Goal: Information Seeking & Learning: Learn about a topic

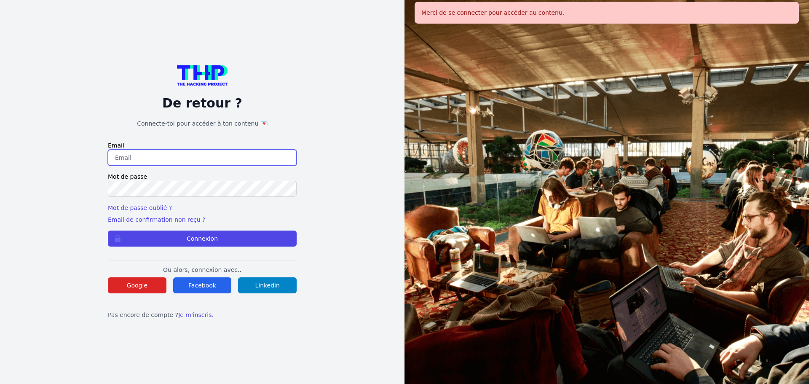
click at [162, 153] on input "email" at bounding box center [202, 158] width 189 height 16
type input "melody_stephan@icloud.com"
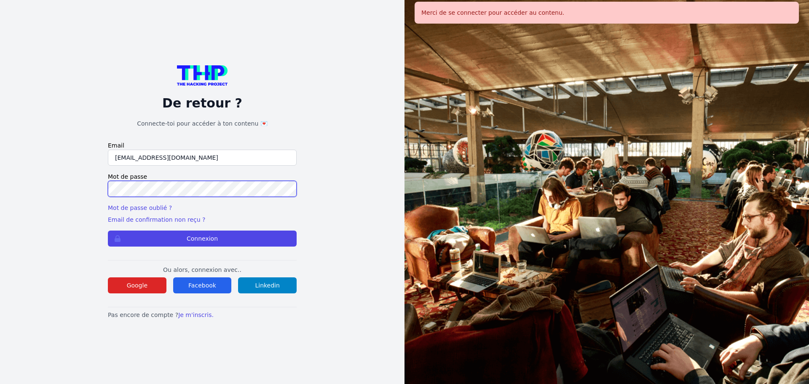
click at [108, 230] on button "Connexion" at bounding box center [202, 238] width 189 height 16
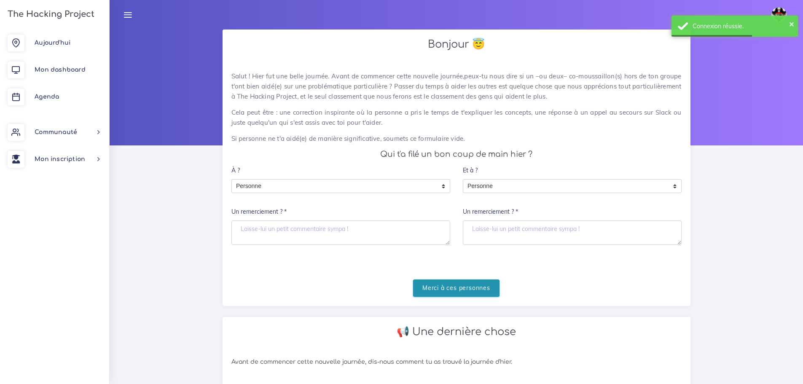
click at [495, 291] on input "Merci à ces personnes" at bounding box center [456, 287] width 86 height 17
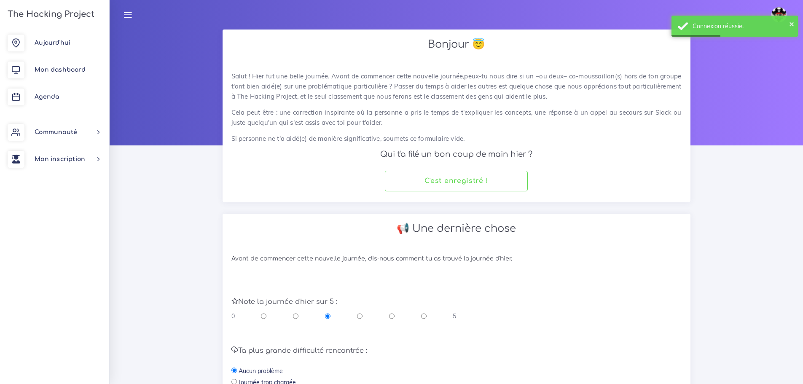
click at [395, 316] on div "0 5" at bounding box center [343, 316] width 225 height 8
click at [394, 316] on input "radio" at bounding box center [391, 316] width 5 height 8
radio input "true"
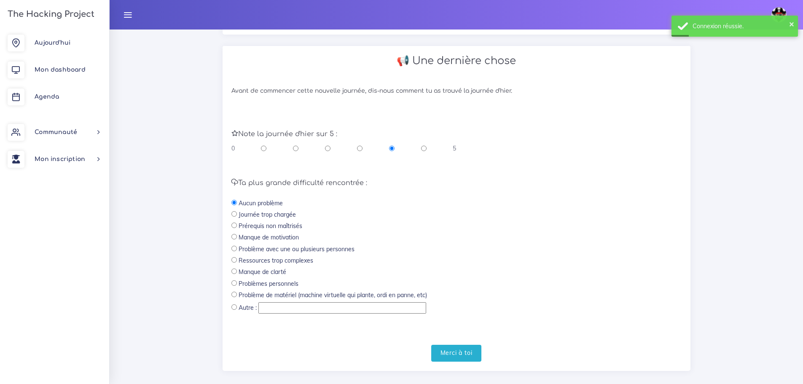
scroll to position [169, 0]
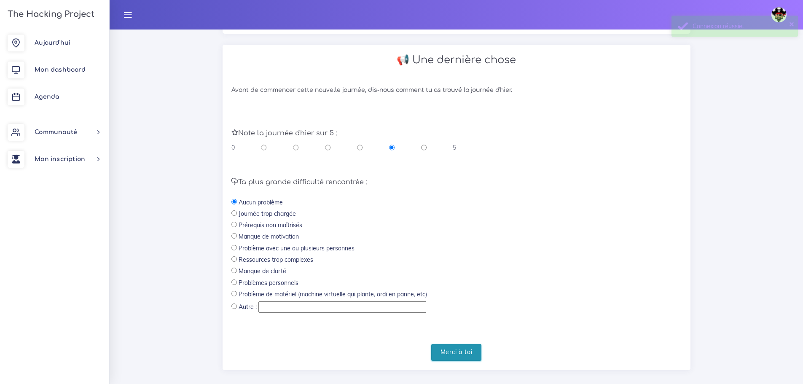
click at [463, 345] on input "Merci à toi" at bounding box center [456, 352] width 51 height 17
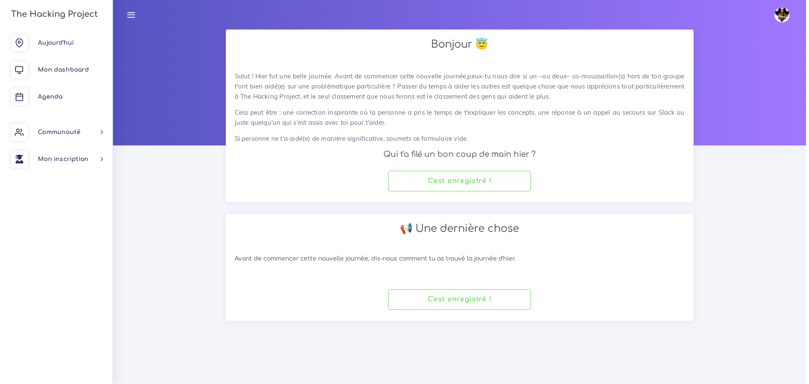
scroll to position [0, 0]
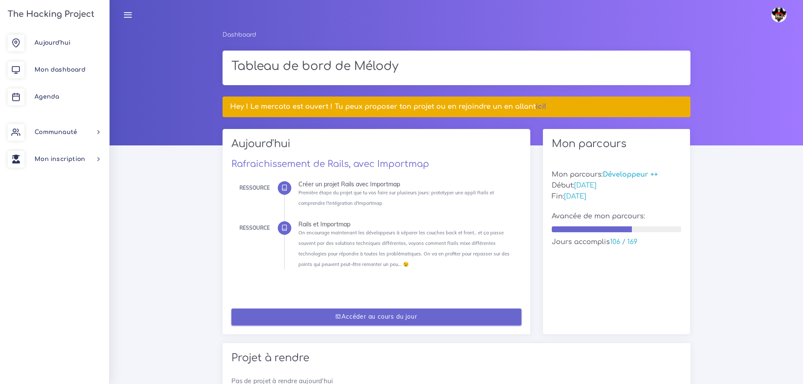
click at [455, 318] on link "Accéder au cours du jour" at bounding box center [376, 316] width 290 height 17
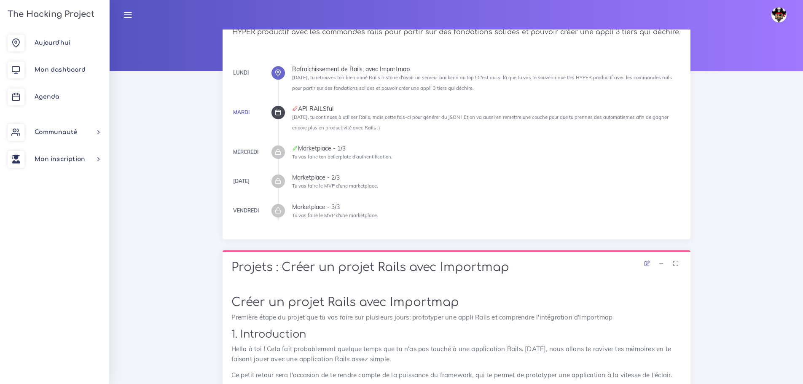
scroll to position [42, 0]
